Goal: Information Seeking & Learning: Understand process/instructions

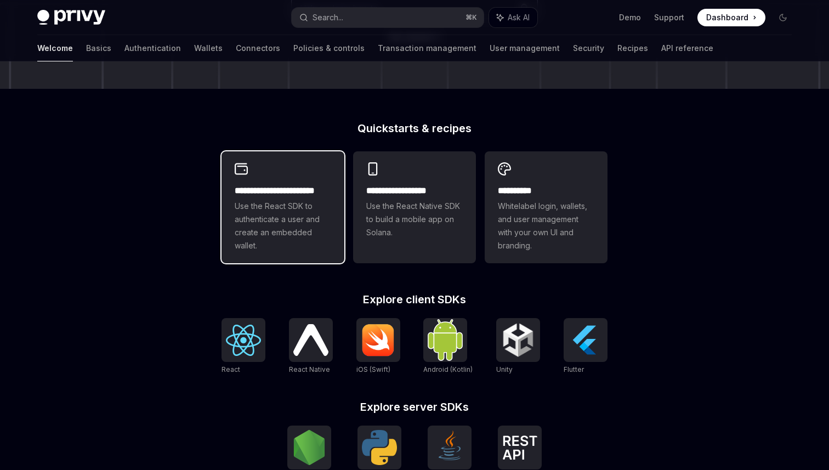
scroll to position [224, 0]
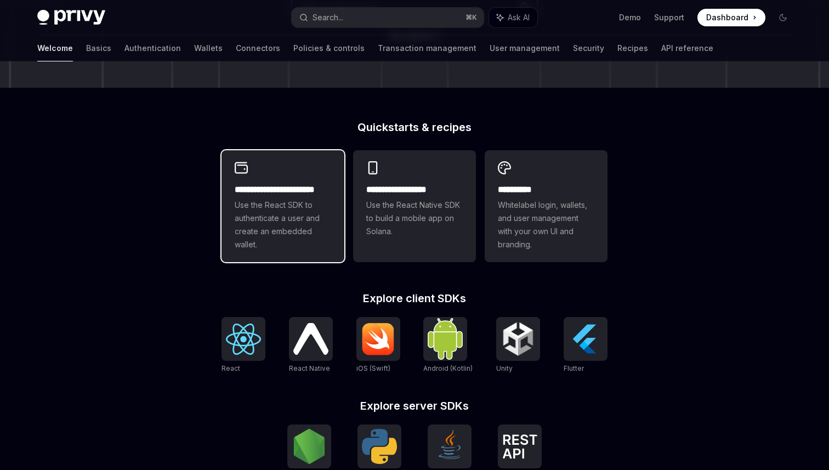
click at [303, 235] on span "Use the React SDK to authenticate a user and create an embedded wallet." at bounding box center [283, 225] width 97 height 53
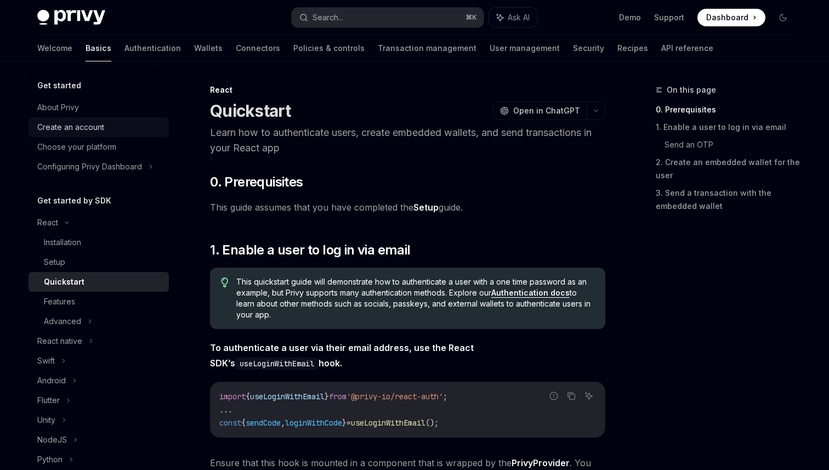
click at [89, 131] on div "Create an account" at bounding box center [70, 127] width 67 height 13
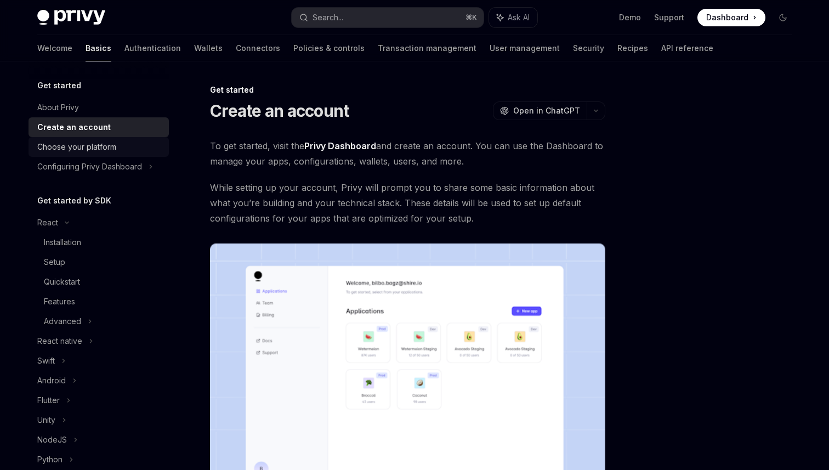
click at [90, 153] on div "Choose your platform" at bounding box center [76, 146] width 79 height 13
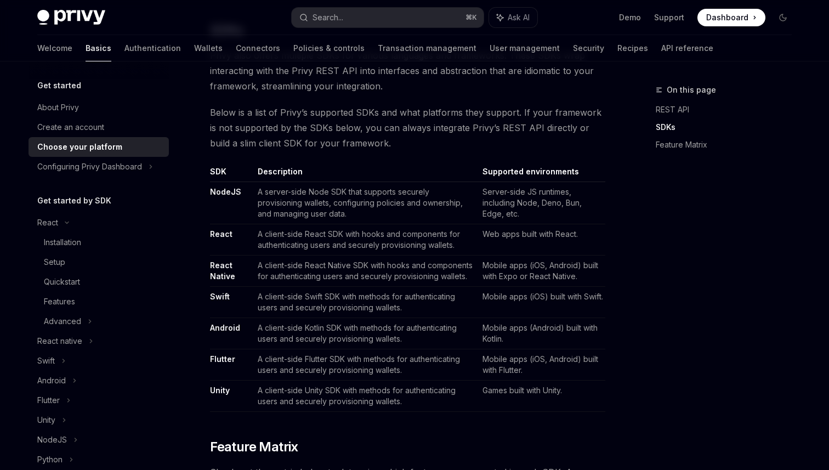
scroll to position [595, 0]
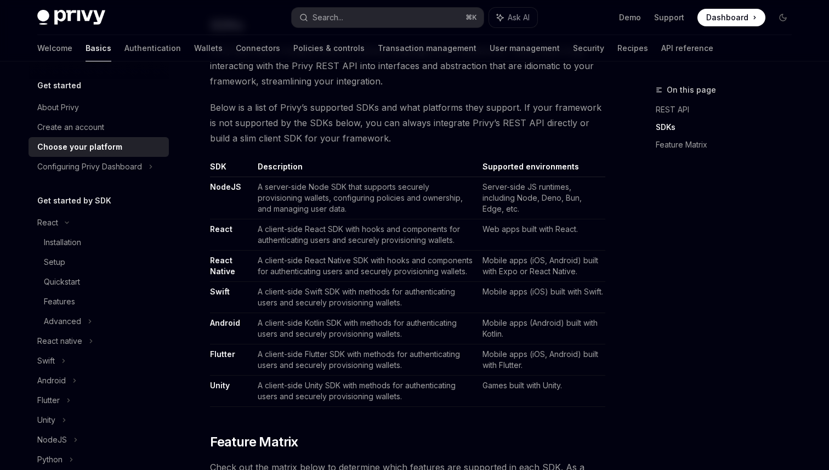
click at [222, 228] on link "React" at bounding box center [221, 229] width 22 height 10
click at [78, 245] on div "Installation" at bounding box center [62, 242] width 37 height 13
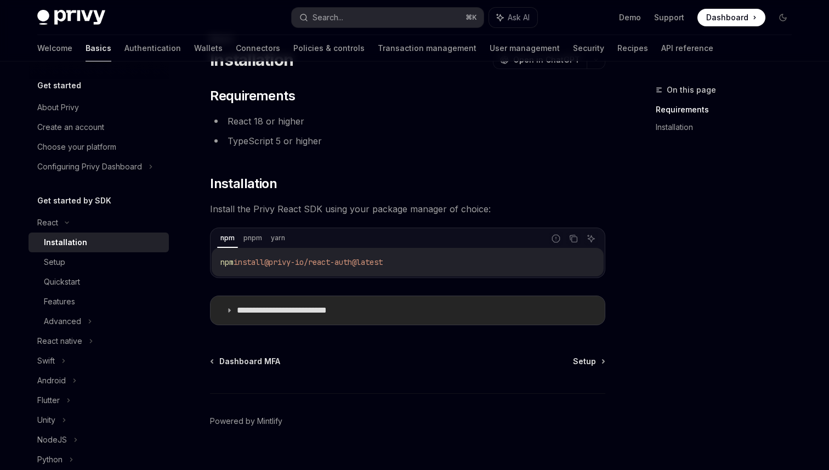
scroll to position [69, 0]
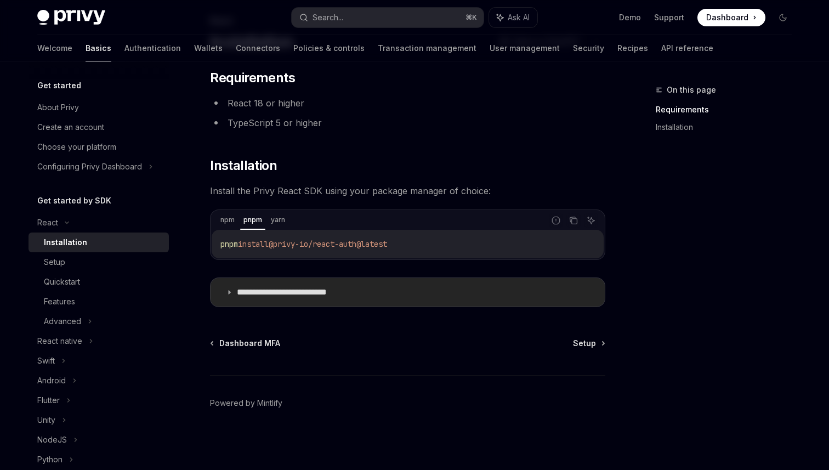
click at [339, 300] on summary "**********" at bounding box center [408, 292] width 394 height 29
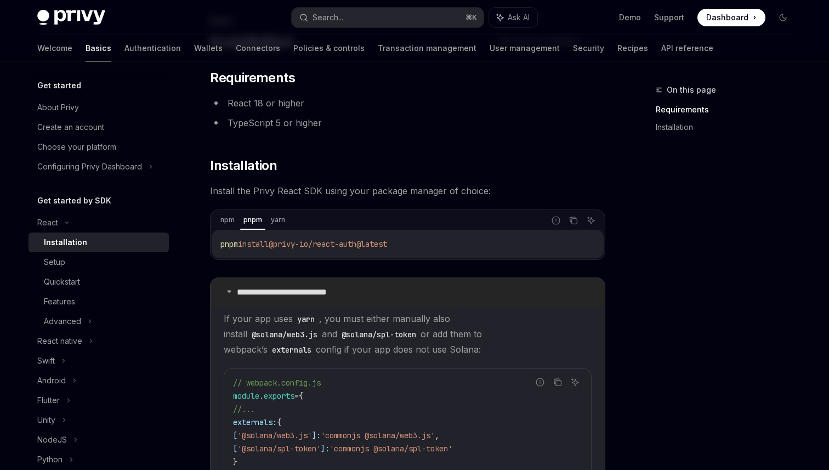
click at [339, 298] on summary "**********" at bounding box center [408, 292] width 394 height 29
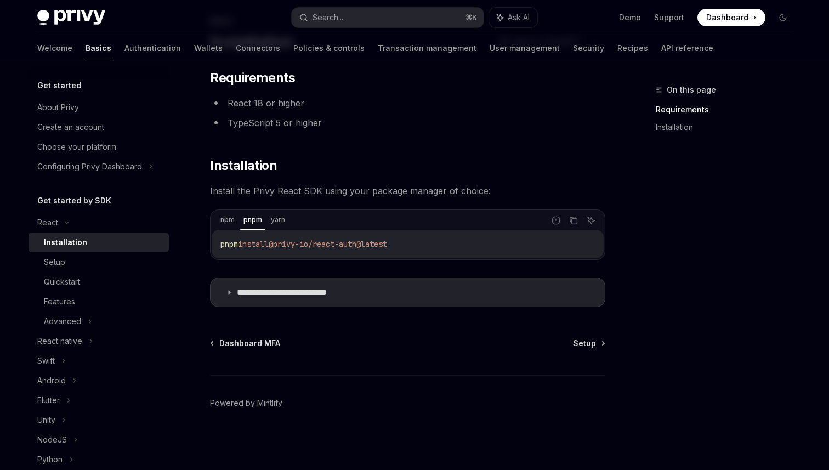
click at [569, 338] on div "Dashboard MFA Setup" at bounding box center [407, 343] width 395 height 11
click at [574, 342] on div "Dashboard MFA Setup" at bounding box center [407, 343] width 395 height 11
click at [584, 342] on span "Setup" at bounding box center [584, 343] width 23 height 11
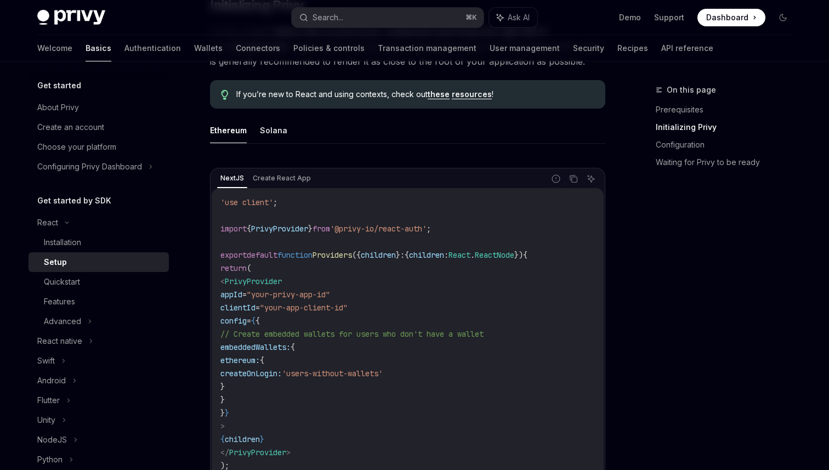
scroll to position [312, 0]
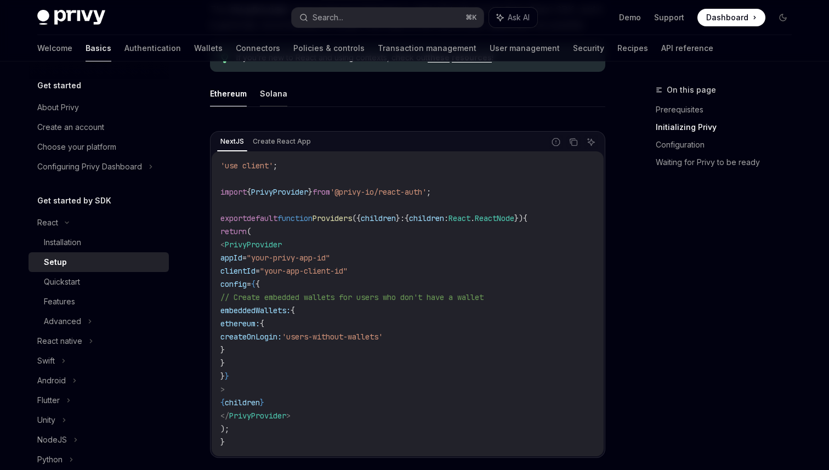
click at [271, 94] on button "Solana" at bounding box center [273, 94] width 27 height 26
click at [228, 94] on button "Ethereum" at bounding box center [228, 94] width 37 height 26
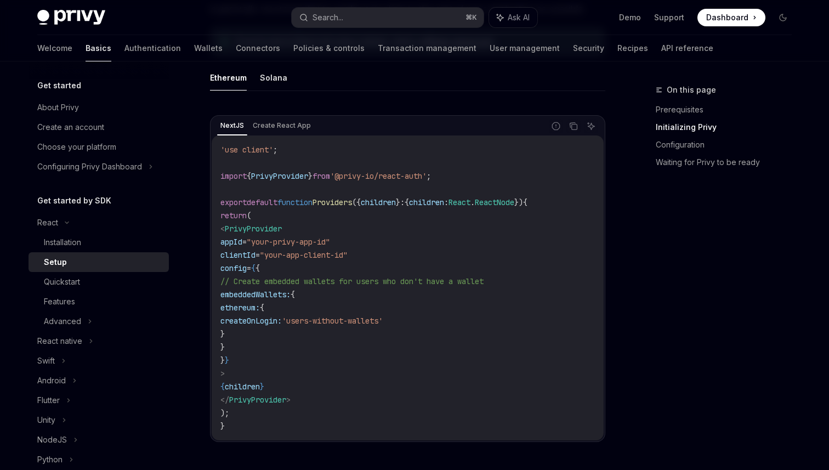
scroll to position [329, 0]
click at [220, 177] on span "import" at bounding box center [233, 175] width 26 height 10
drag, startPoint x: 232, startPoint y: 177, endPoint x: 440, endPoint y: 175, distance: 208.4
click at [431, 175] on span "import { PrivyProvider } from '@privy-io/react-auth' ;" at bounding box center [325, 175] width 211 height 10
drag, startPoint x: 239, startPoint y: 227, endPoint x: 311, endPoint y: 225, distance: 71.9
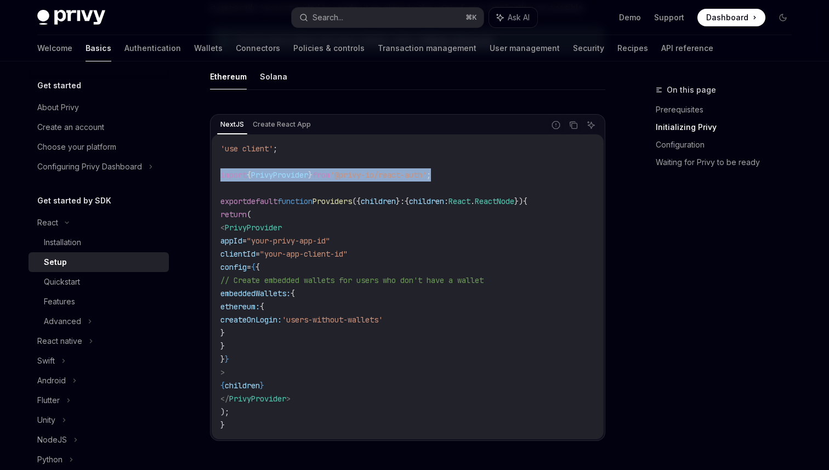
click at [311, 225] on code "'use client' ; import { PrivyProvider } from '@privy-io/react-auth' ; export de…" at bounding box center [407, 287] width 375 height 290
copy span "< PrivyProvider"
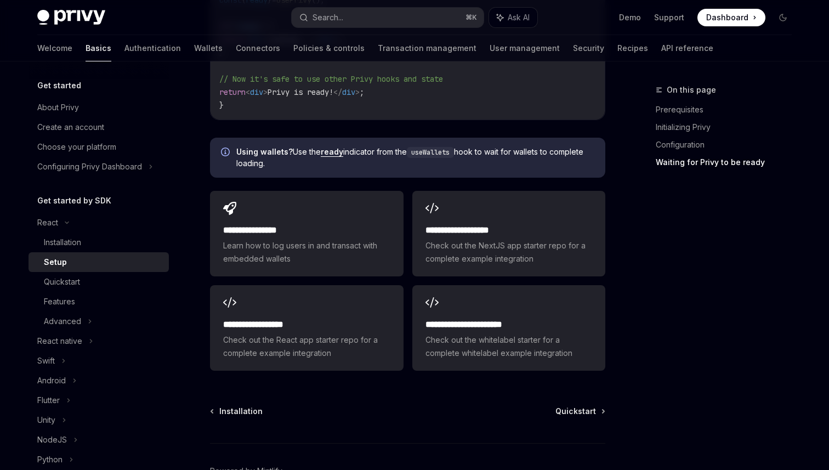
scroll to position [1352, 0]
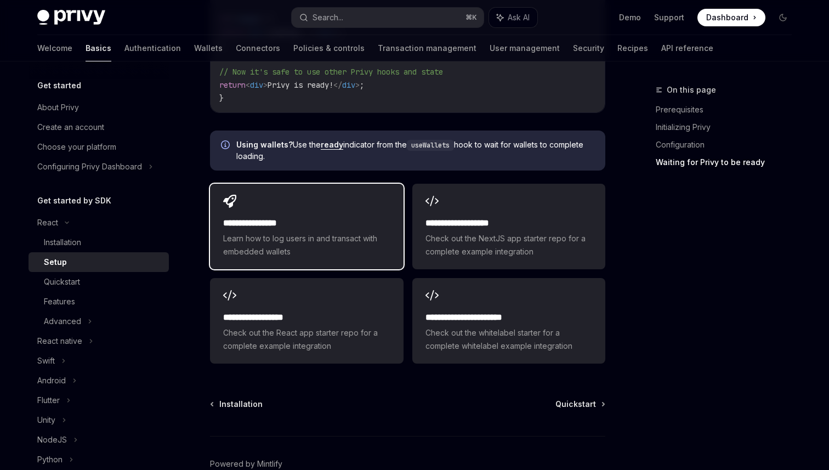
click at [265, 206] on div "**********" at bounding box center [306, 227] width 193 height 86
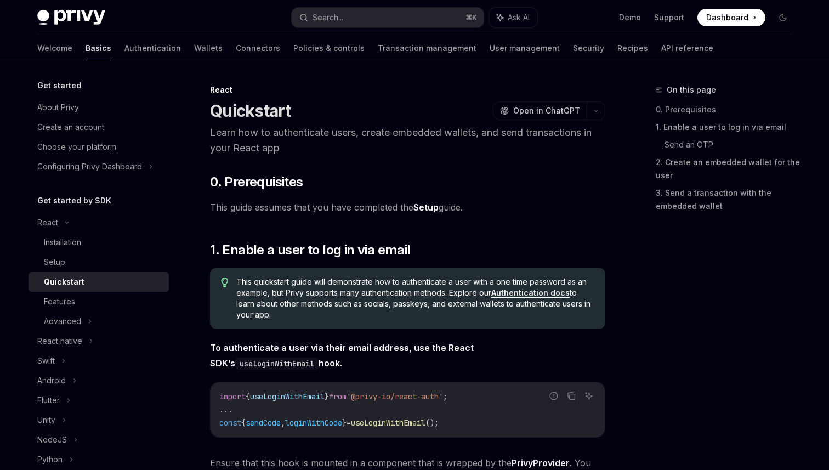
type textarea "*"
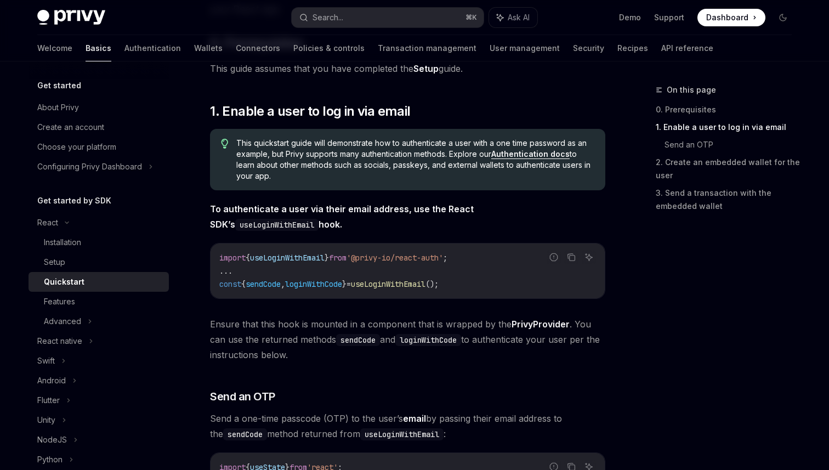
scroll to position [130, 0]
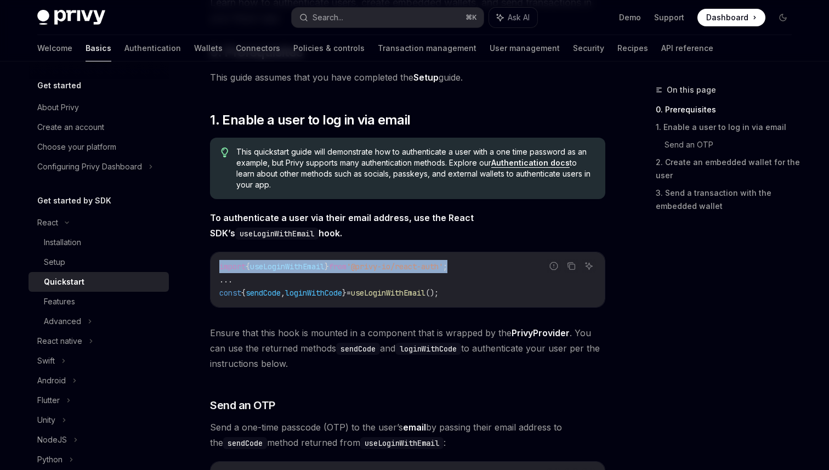
drag, startPoint x: 219, startPoint y: 267, endPoint x: 499, endPoint y: 265, distance: 279.7
click at [499, 265] on div "import { useLoginWithEmail } from '@privy-io/react-auth' ; ... const { sendCode…" at bounding box center [408, 279] width 394 height 55
copy span "import { useLoginWithEmail } from '@privy-io/react-auth' ;"
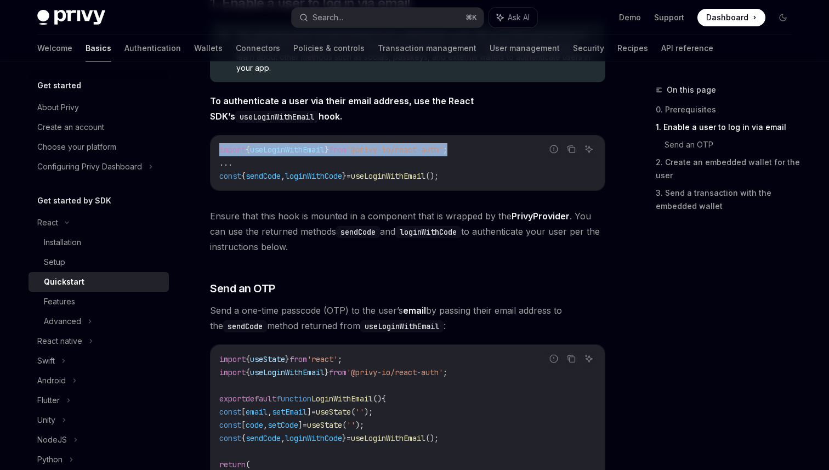
scroll to position [243, 0]
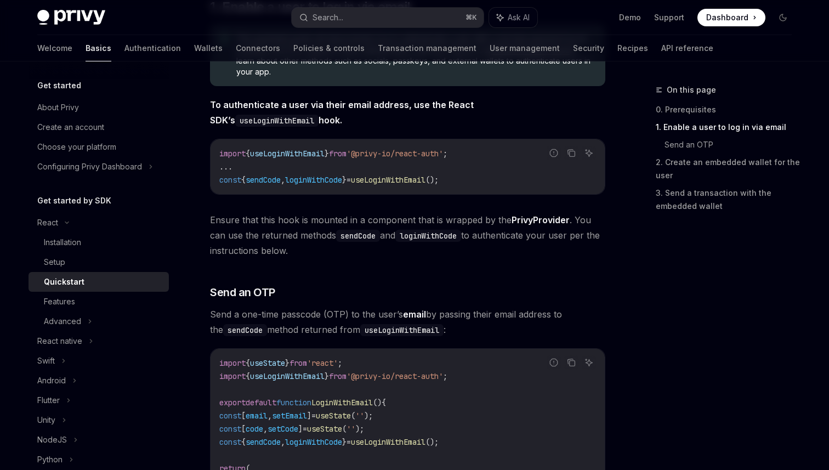
click at [227, 180] on span "const" at bounding box center [230, 180] width 22 height 10
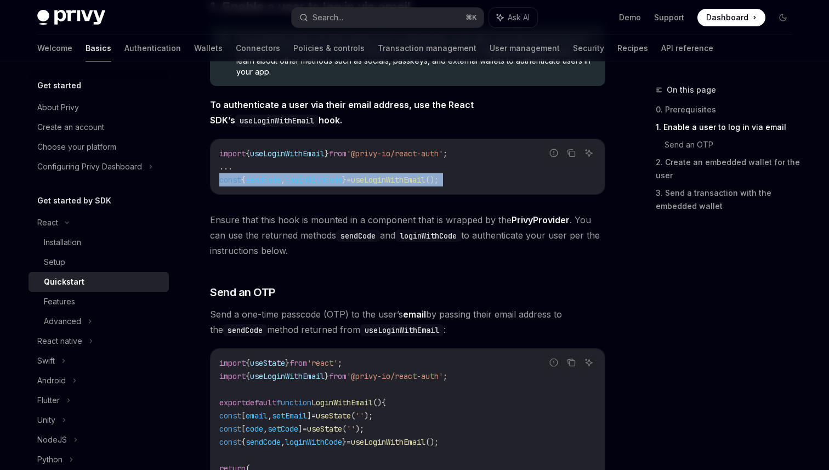
drag, startPoint x: 227, startPoint y: 180, endPoint x: 499, endPoint y: 179, distance: 272.6
click at [499, 179] on code "import { useLoginWithEmail } from '@privy-io/react-auth' ; ... const { sendCode…" at bounding box center [407, 166] width 377 height 39
copy div "const { sendCode , loginWithCode } = useLoginWithEmail ();"
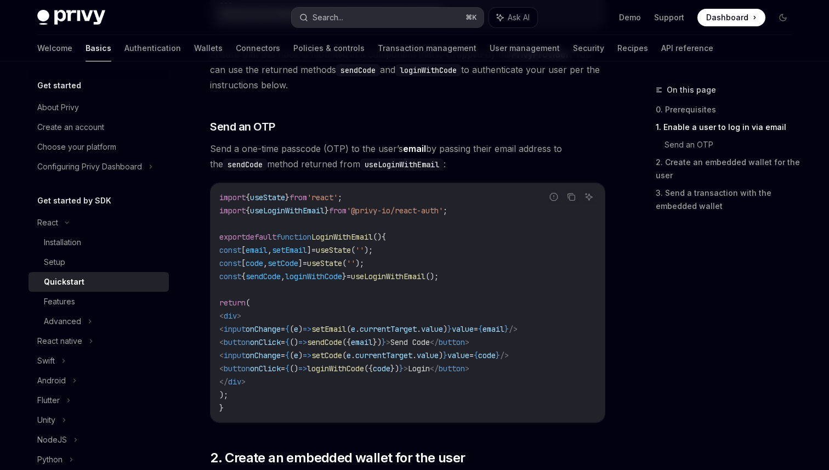
scroll to position [432, 0]
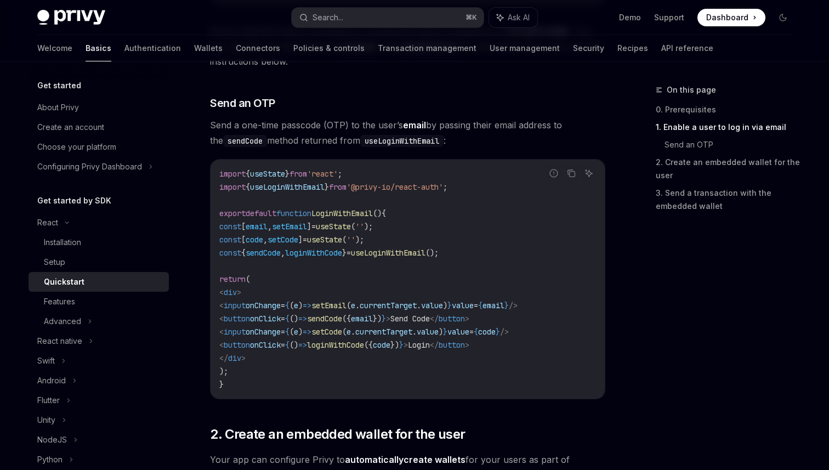
drag, startPoint x: 524, startPoint y: 348, endPoint x: 247, endPoint y: 346, distance: 277.0
click at [247, 346] on code "import { useState } from 'react' ; import { useLoginWithEmail } from '@privy-io…" at bounding box center [407, 279] width 377 height 224
drag, startPoint x: 247, startPoint y: 319, endPoint x: 537, endPoint y: 318, distance: 290.7
click at [537, 318] on code "import { useState } from 'react' ; import { useLoginWithEmail } from '@privy-io…" at bounding box center [407, 279] width 377 height 224
copy span "< button onClick = { () => sendCode ({ email }) } > Send Code </ button >"
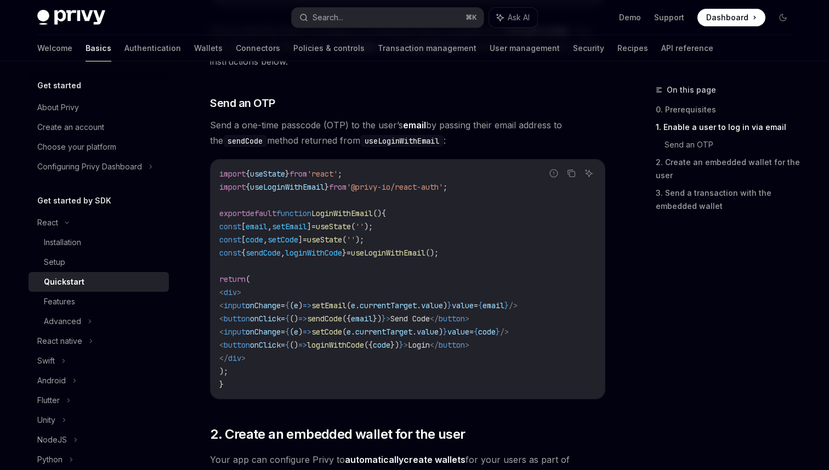
drag, startPoint x: 249, startPoint y: 346, endPoint x: 527, endPoint y: 344, distance: 277.5
click at [527, 344] on code "import { useState } from 'react' ; import { useLoginWithEmail } from '@privy-io…" at bounding box center [407, 279] width 377 height 224
copy span "< button onClick = { () => loginWithCode ({ code }) } > Login </ button >"
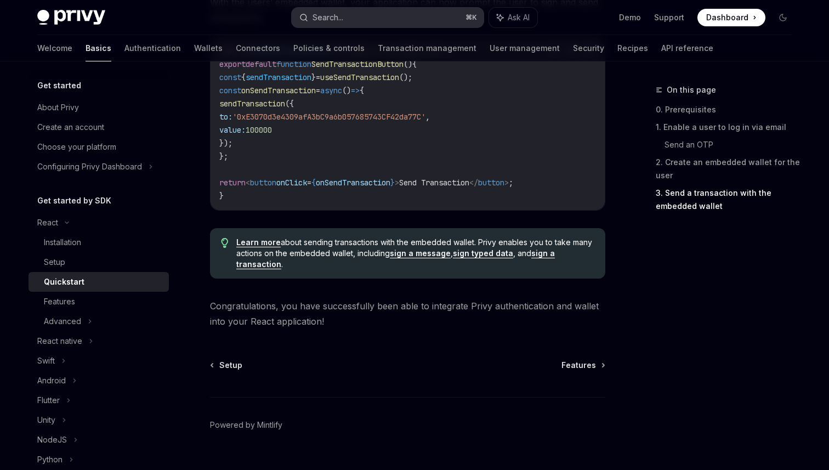
scroll to position [1096, 0]
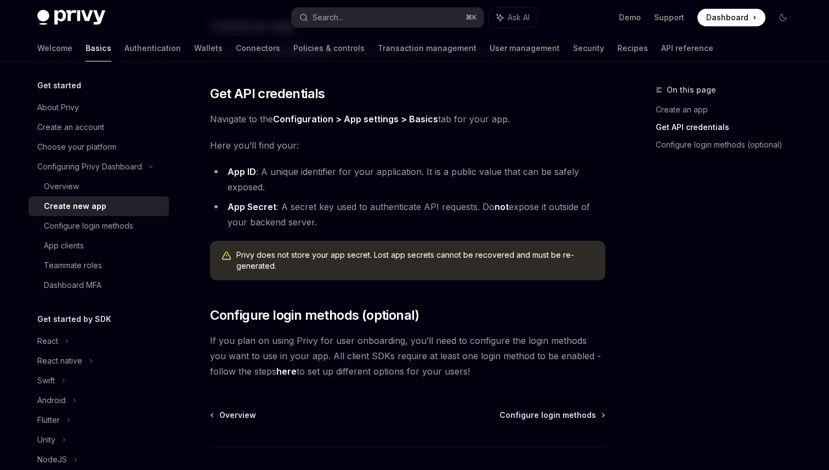
scroll to position [224, 0]
